Goal: Obtain resource: Obtain resource

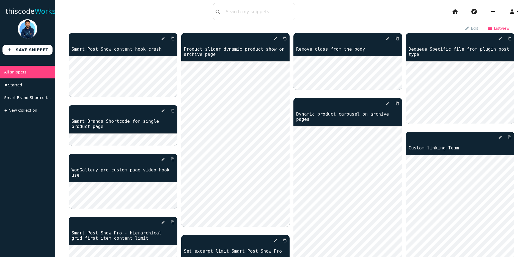
click at [494, 27] on span "List view" at bounding box center [502, 27] width 16 height 9
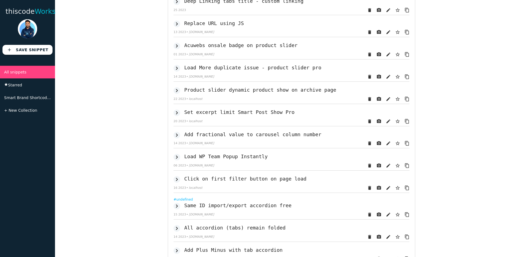
scroll to position [417, 0]
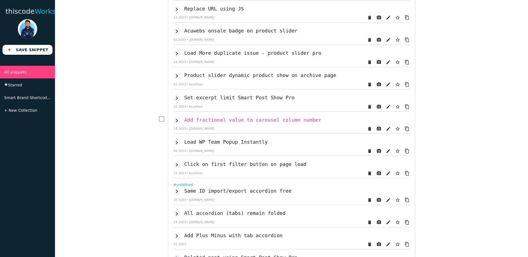
click at [225, 121] on h2 "Add fractional value to carousel column number" at bounding box center [252, 120] width 137 height 6
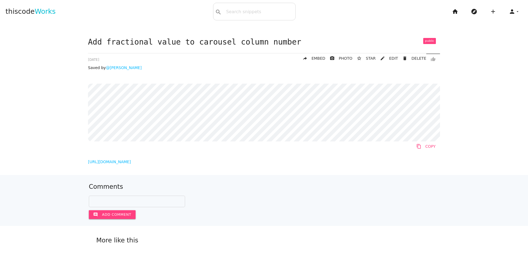
click at [427, 149] on link "content_copy COPY" at bounding box center [426, 146] width 28 height 10
